Goal: Transaction & Acquisition: Purchase product/service

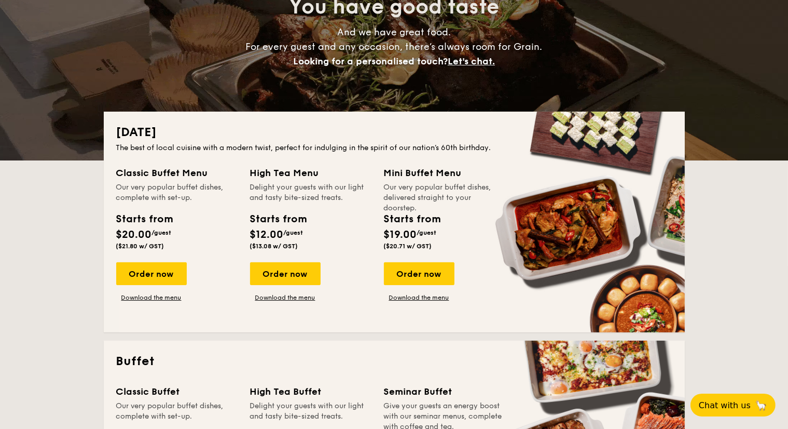
scroll to position [156, 0]
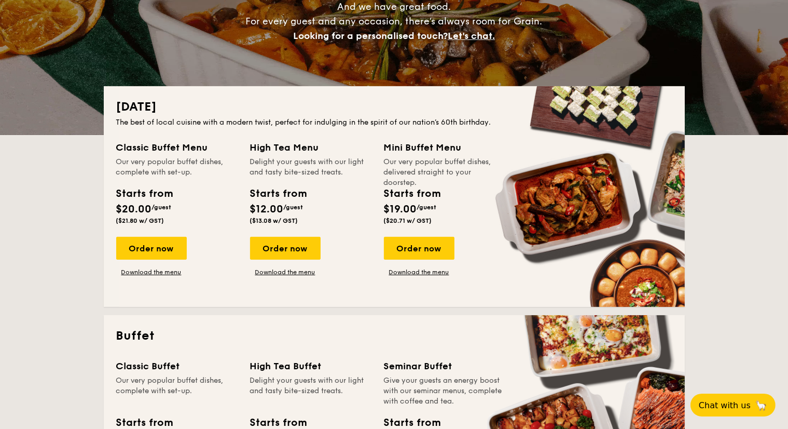
click at [277, 277] on div "Classic Buffet Menu Our very popular buffet dishes, complete with set-up. Start…" at bounding box center [394, 217] width 556 height 154
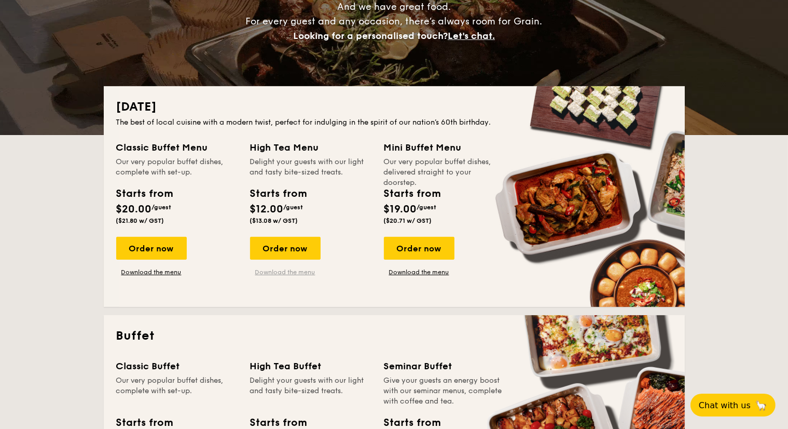
click at [280, 270] on link "Download the menu" at bounding box center [285, 272] width 71 height 8
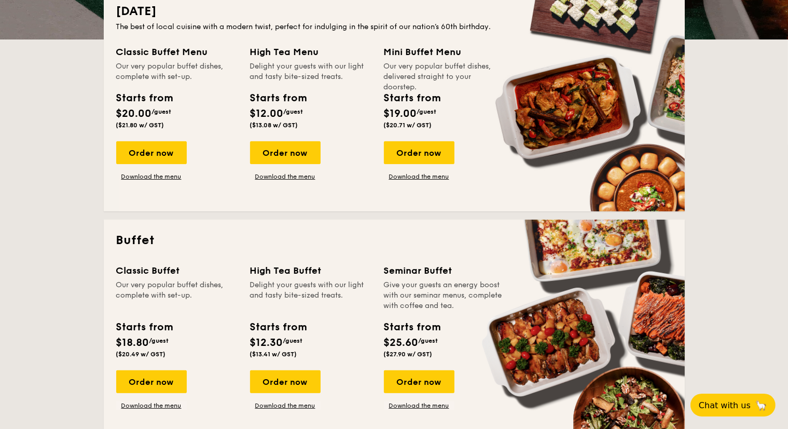
scroll to position [104, 0]
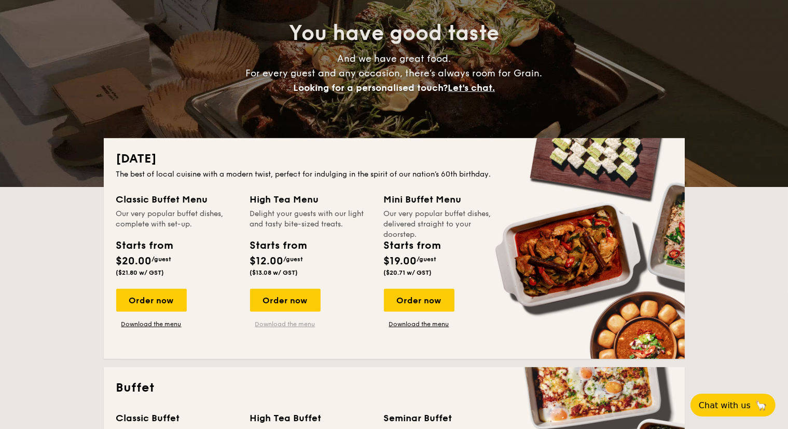
click at [300, 323] on link "Download the menu" at bounding box center [285, 324] width 71 height 8
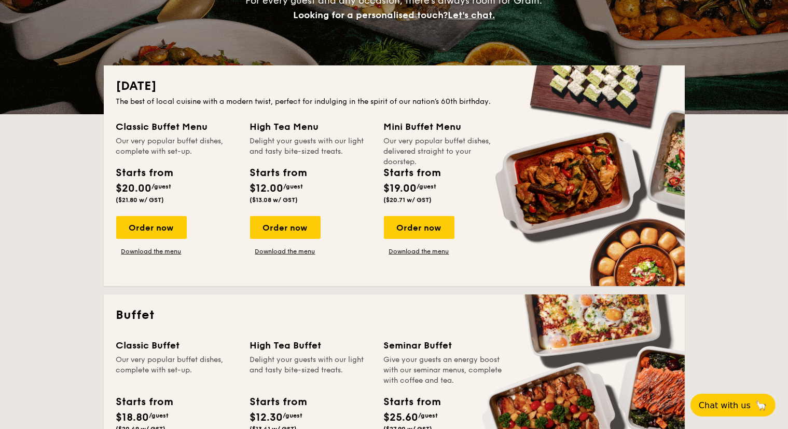
scroll to position [176, 0]
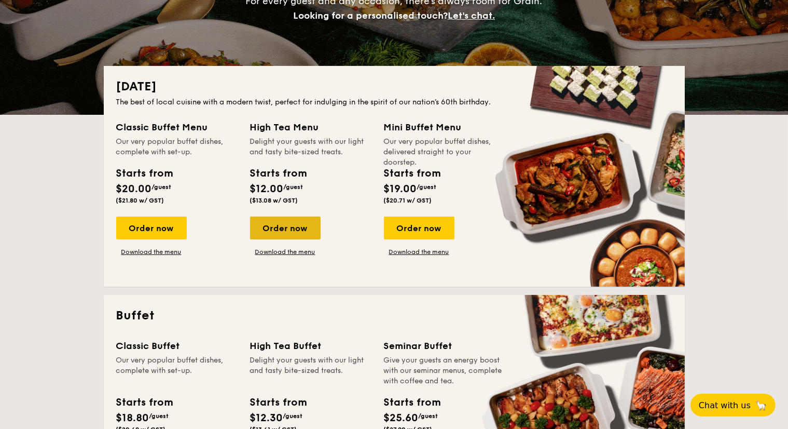
click at [313, 231] on div "Order now" at bounding box center [285, 227] width 71 height 23
